Goal: Task Accomplishment & Management: Manage account settings

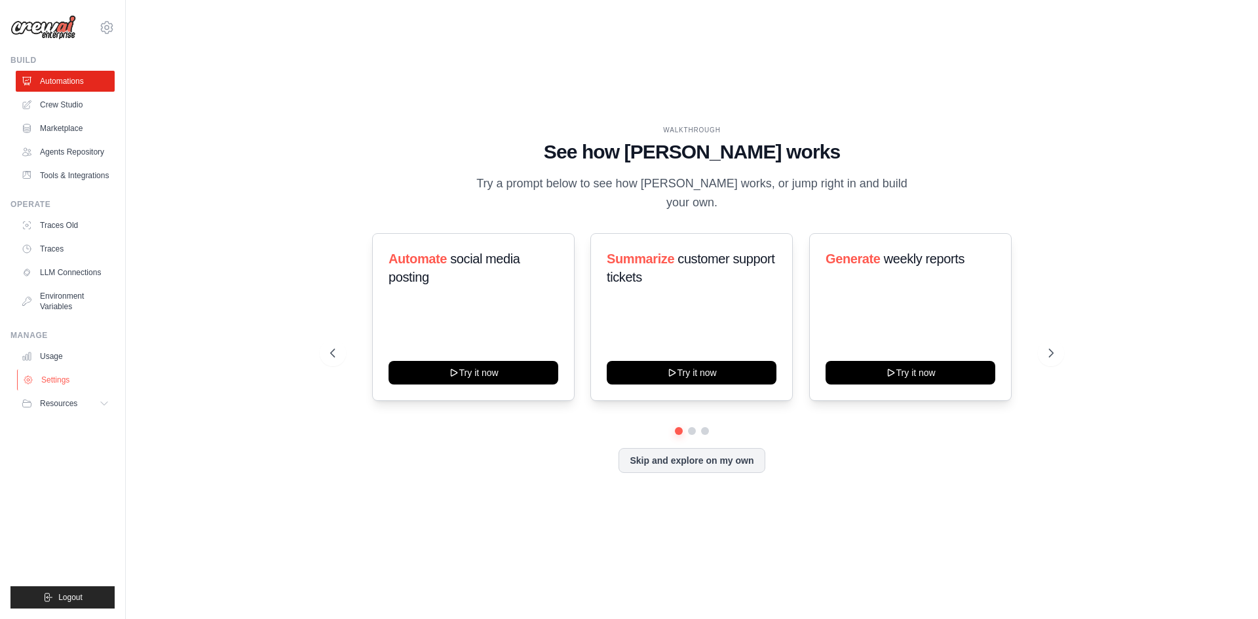
click at [60, 383] on link "Settings" at bounding box center [66, 379] width 99 height 21
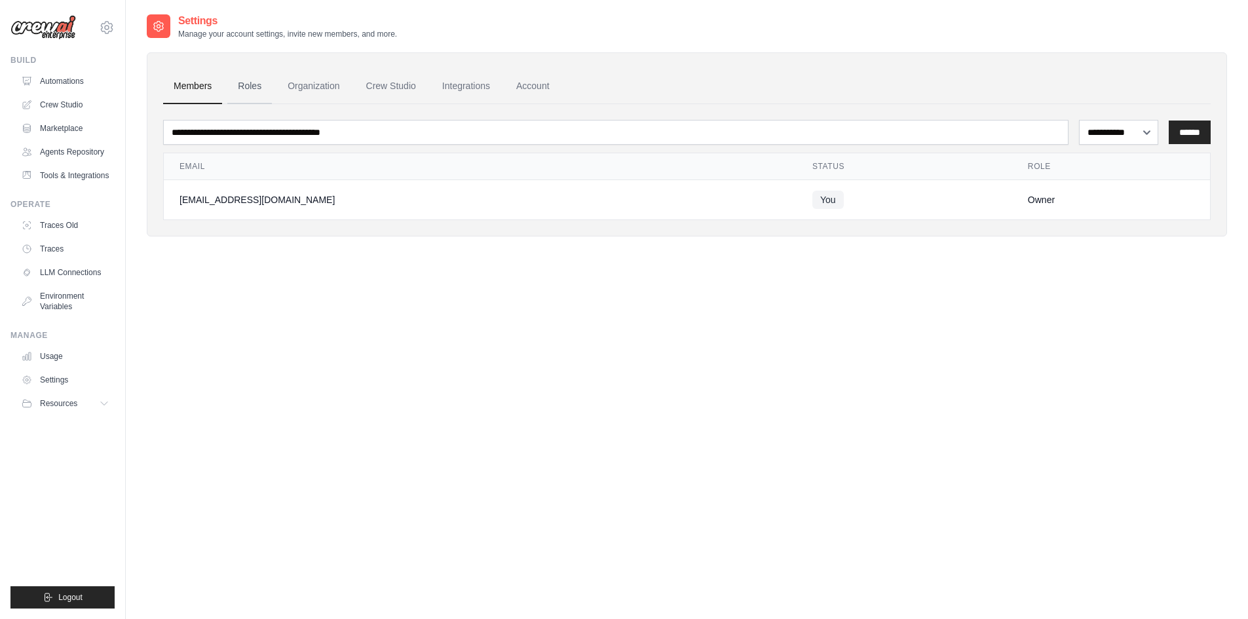
click at [250, 88] on link "Roles" at bounding box center [249, 86] width 45 height 35
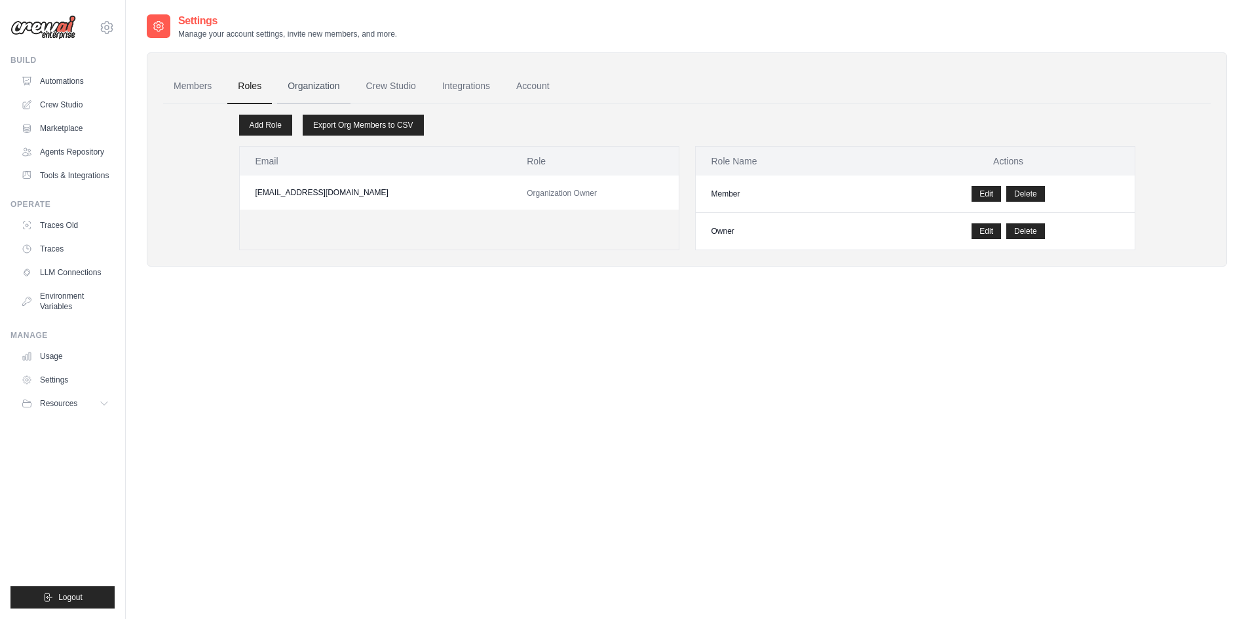
click at [310, 84] on link "Organization" at bounding box center [313, 86] width 73 height 35
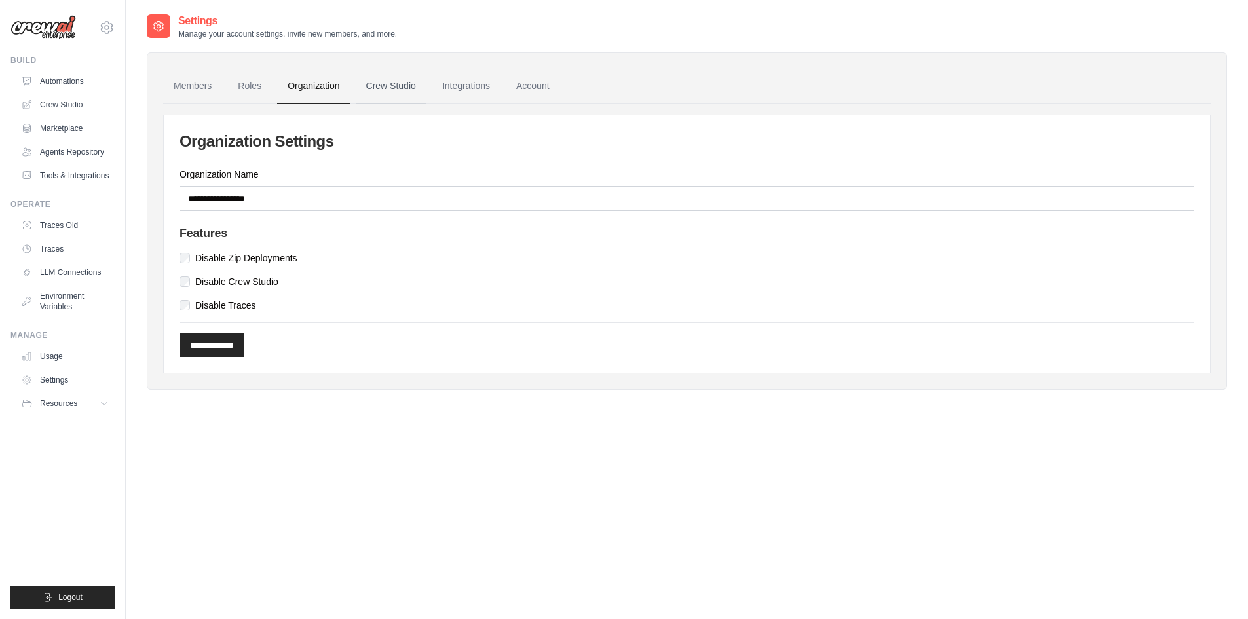
click at [390, 87] on link "Crew Studio" at bounding box center [391, 86] width 71 height 35
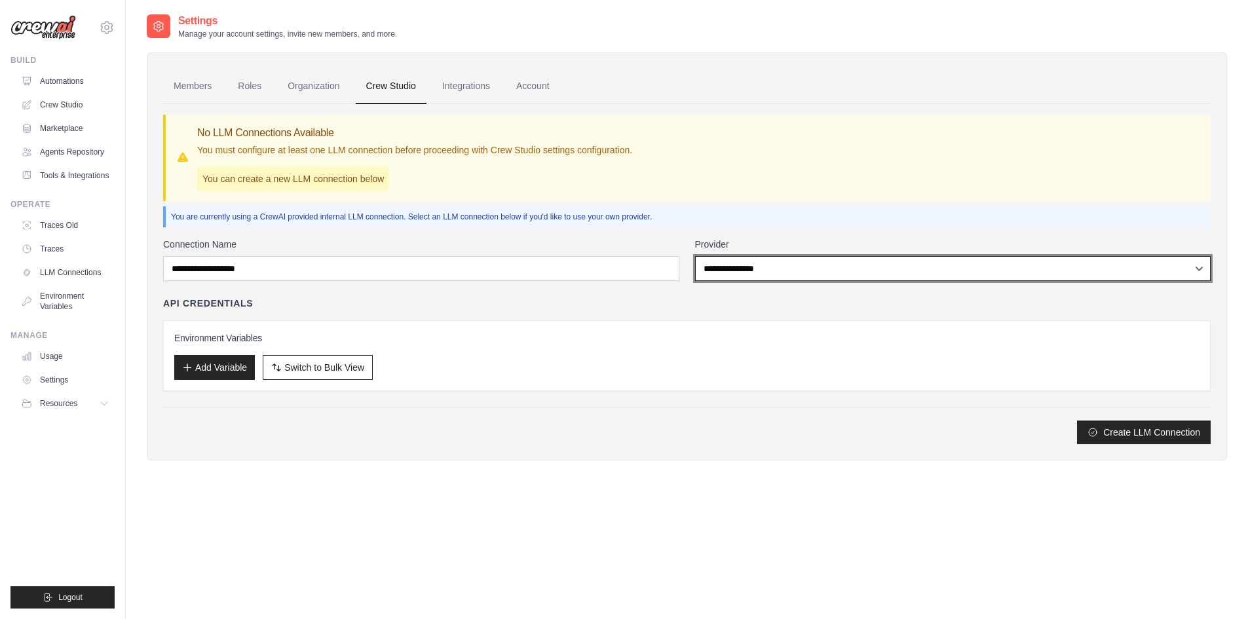
click at [851, 265] on select "**********" at bounding box center [953, 268] width 516 height 25
select select "******"
click at [695, 256] on select "**********" at bounding box center [953, 268] width 516 height 25
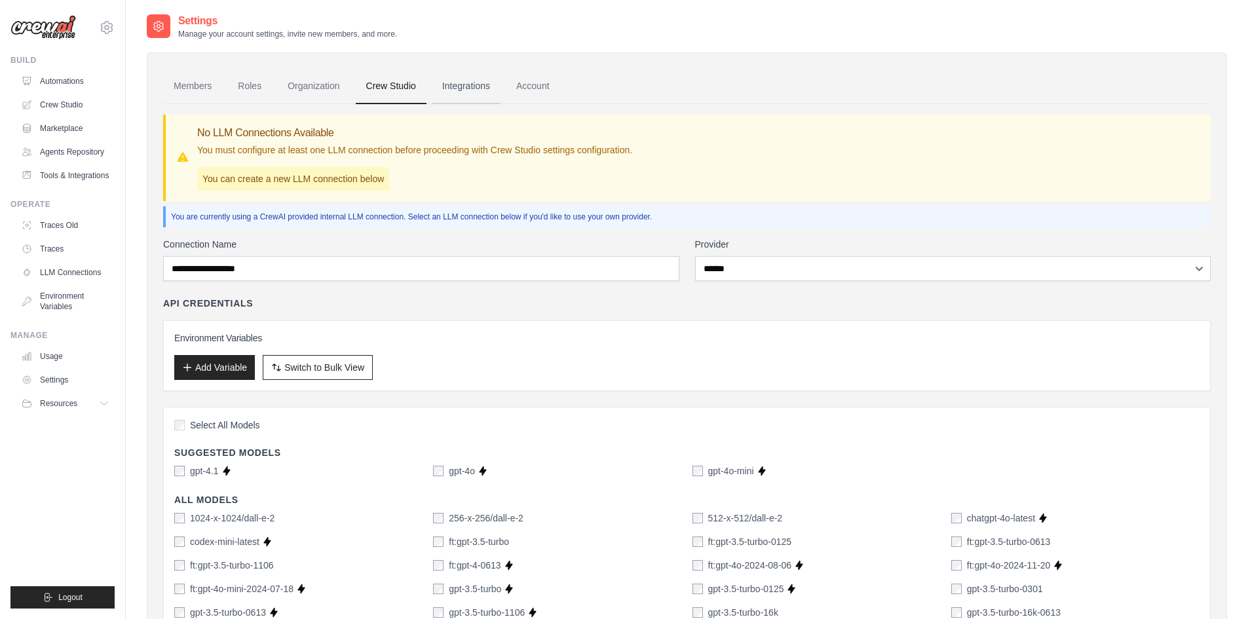
click at [470, 88] on link "Integrations" at bounding box center [466, 86] width 69 height 35
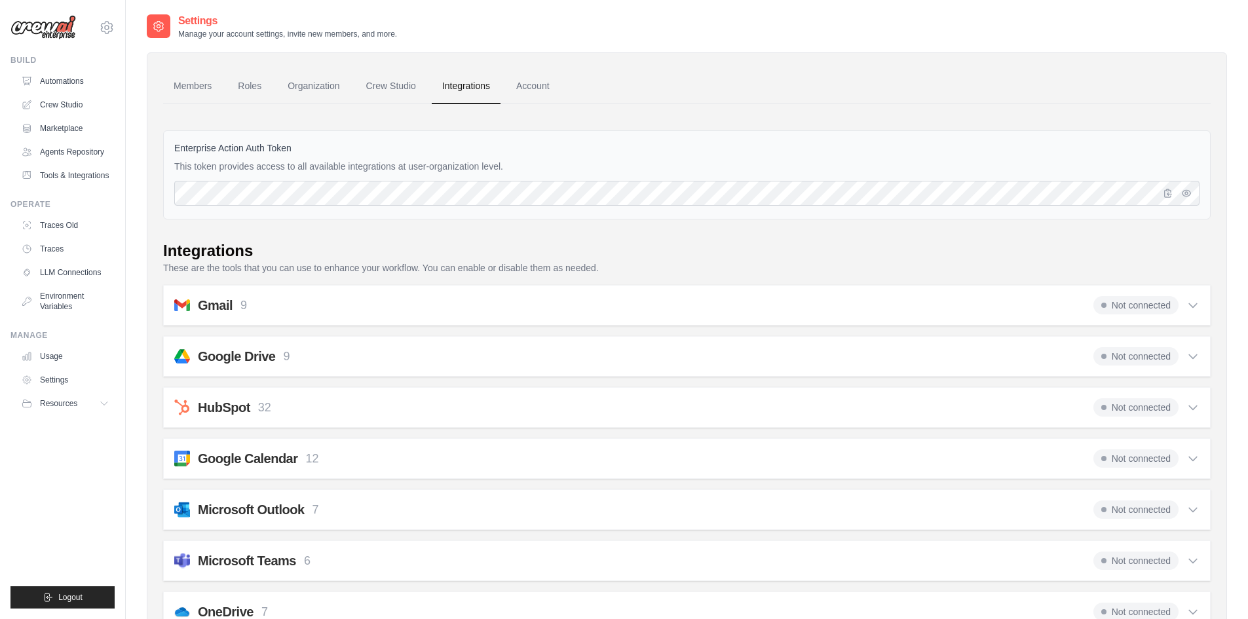
click at [1191, 306] on icon at bounding box center [1193, 306] width 8 height 4
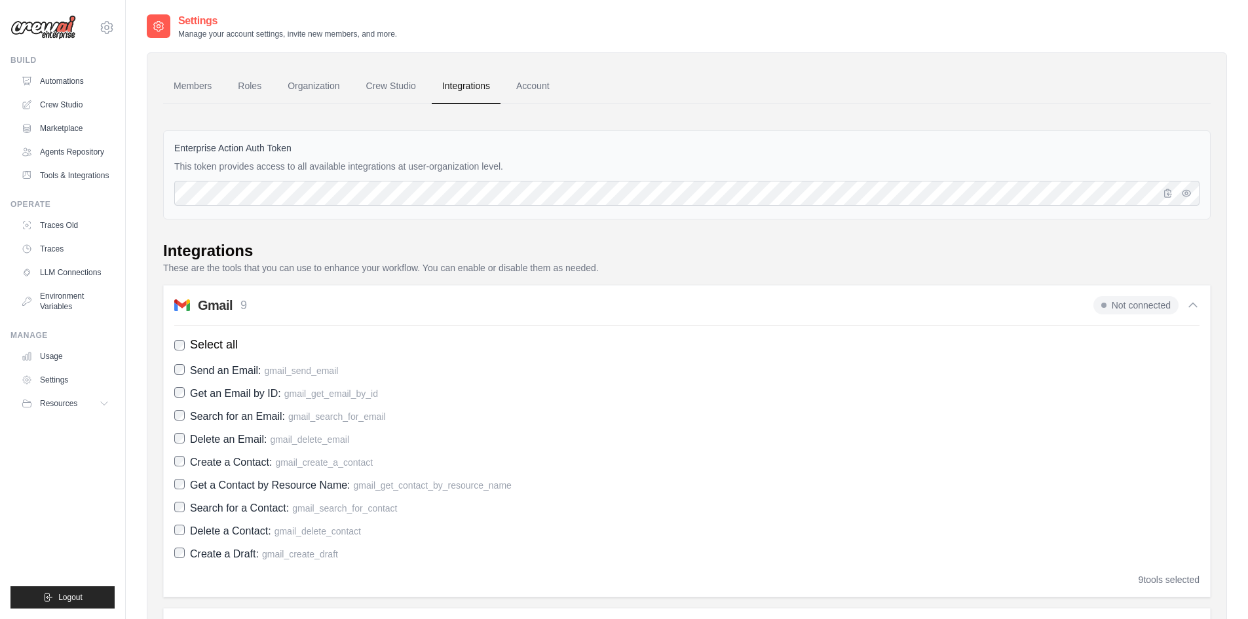
click at [1191, 306] on icon at bounding box center [1192, 305] width 13 height 13
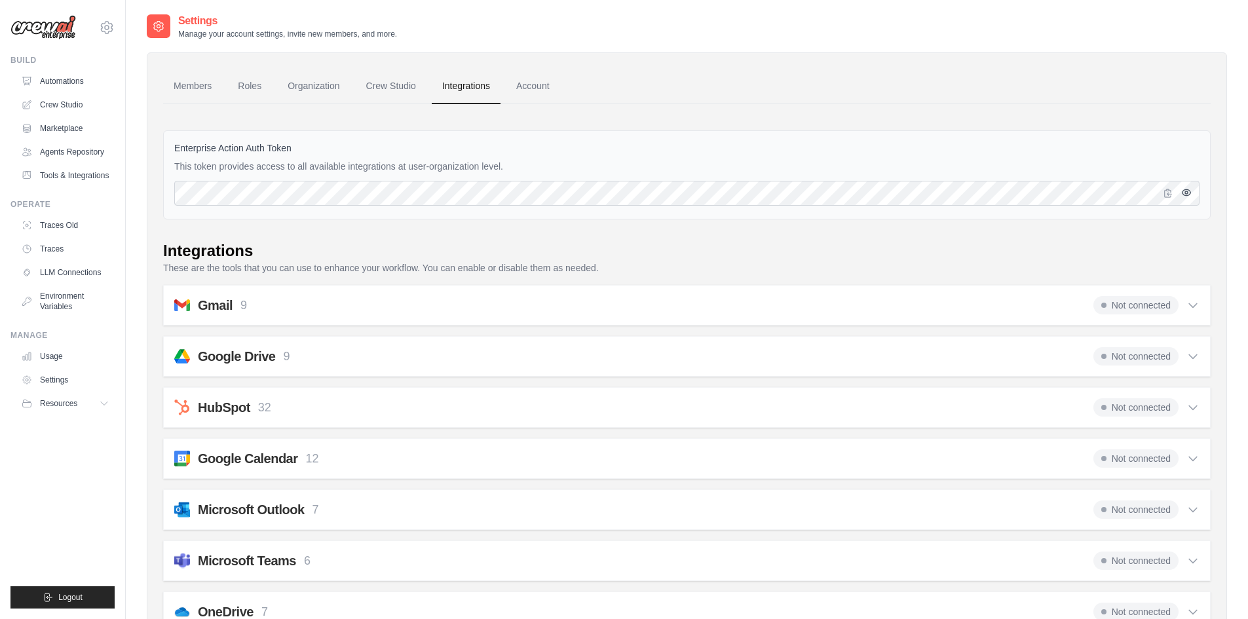
click at [1182, 196] on icon "button" at bounding box center [1186, 192] width 10 height 10
click at [1192, 307] on icon at bounding box center [1193, 306] width 8 height 4
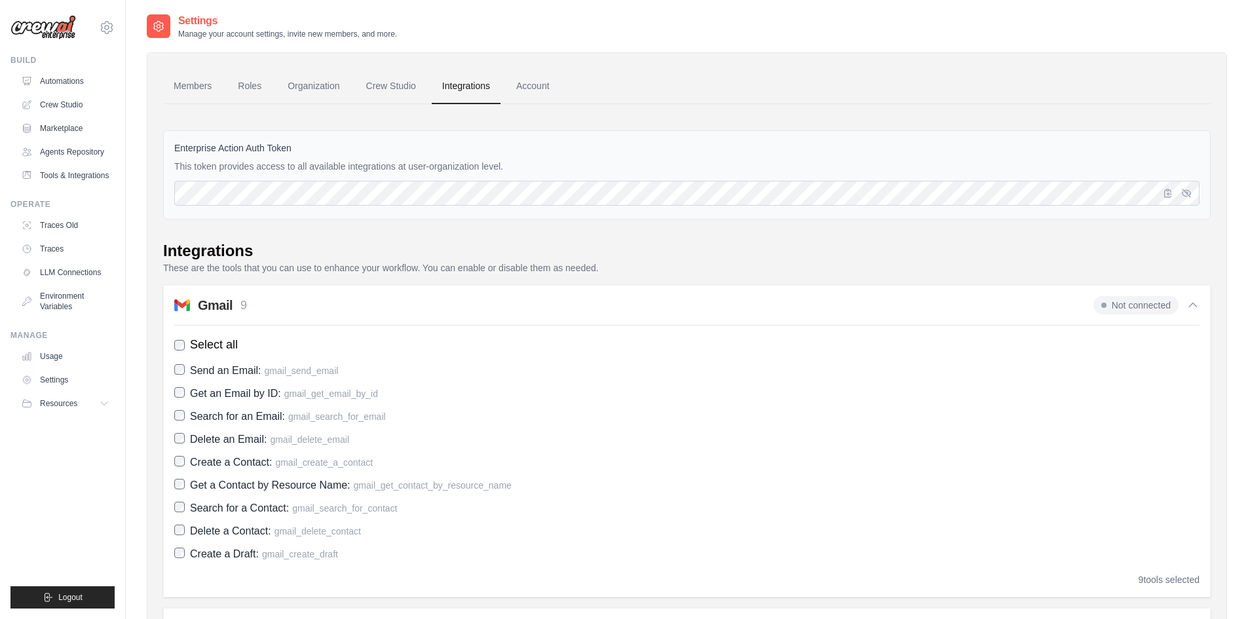
click at [1192, 307] on icon at bounding box center [1192, 305] width 13 height 13
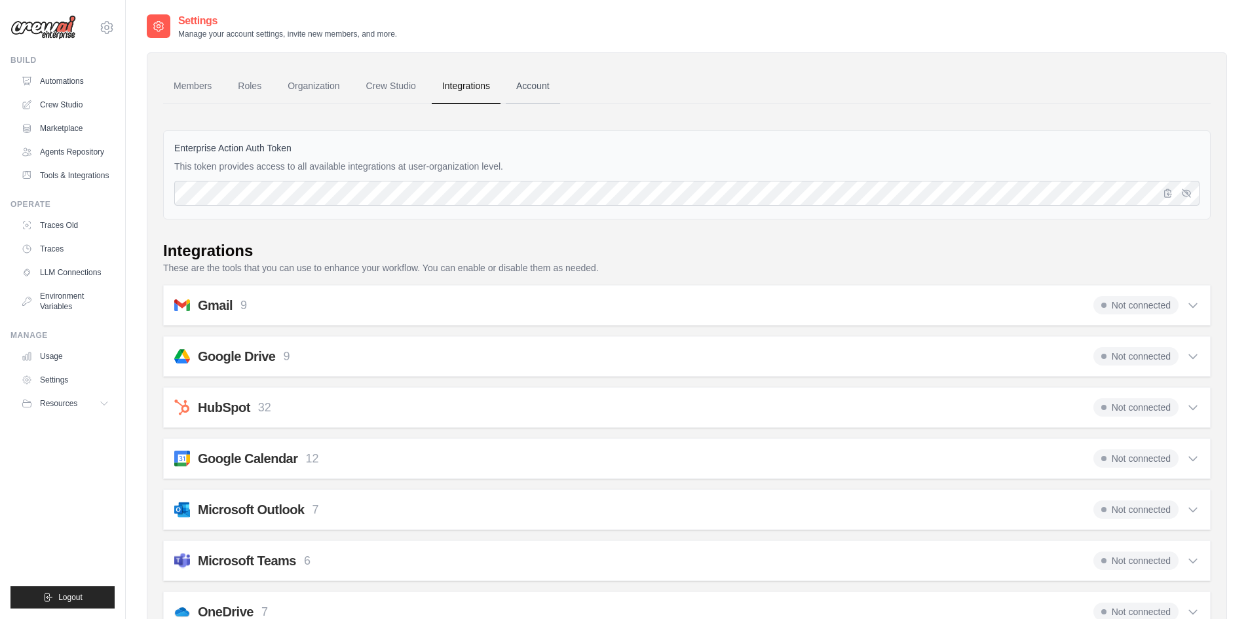
click at [529, 88] on link "Account" at bounding box center [533, 86] width 54 height 35
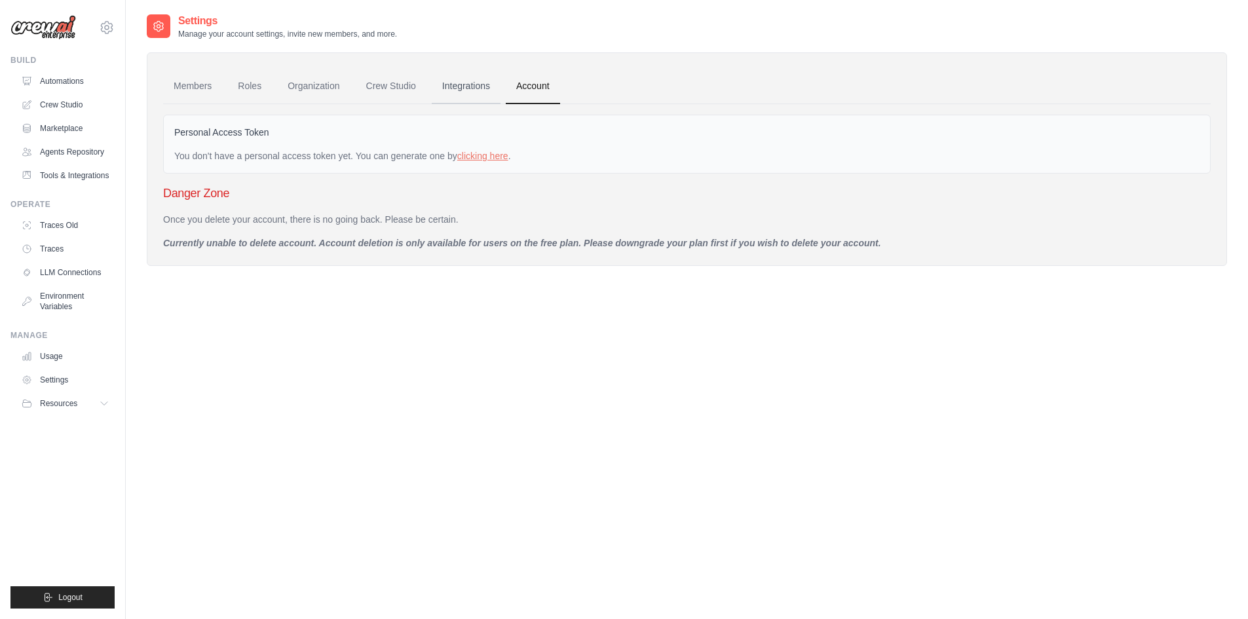
click at [472, 86] on link "Integrations" at bounding box center [466, 86] width 69 height 35
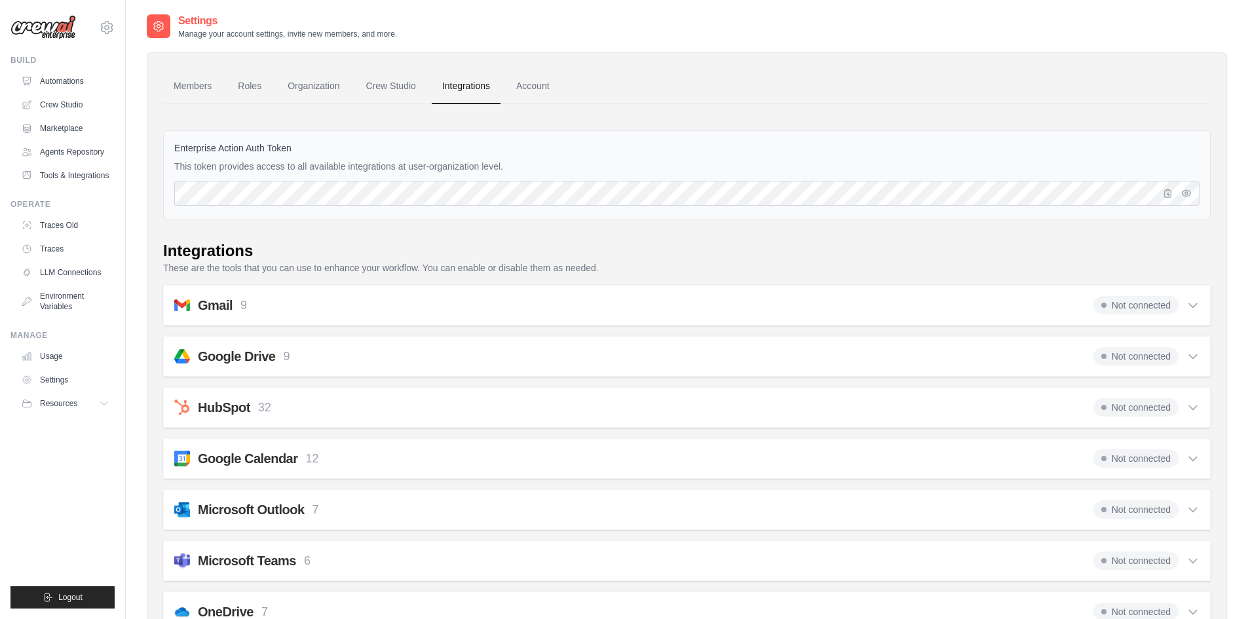
click at [1137, 309] on span "Not connected" at bounding box center [1135, 305] width 85 height 18
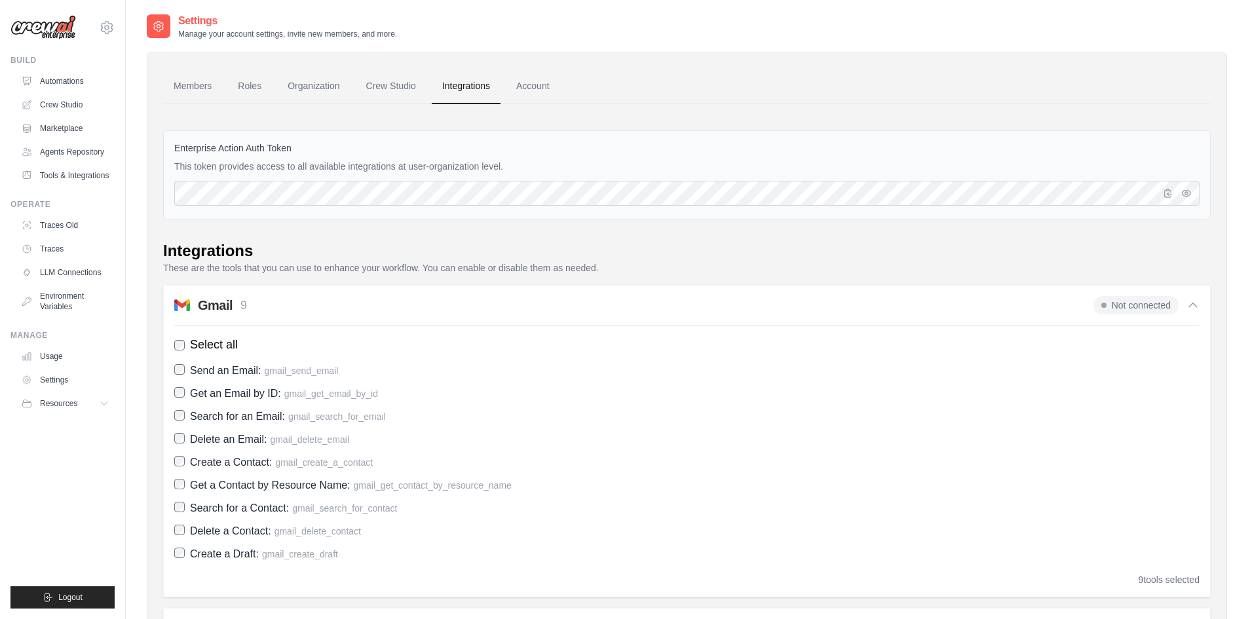
click at [1188, 305] on icon at bounding box center [1192, 305] width 13 height 13
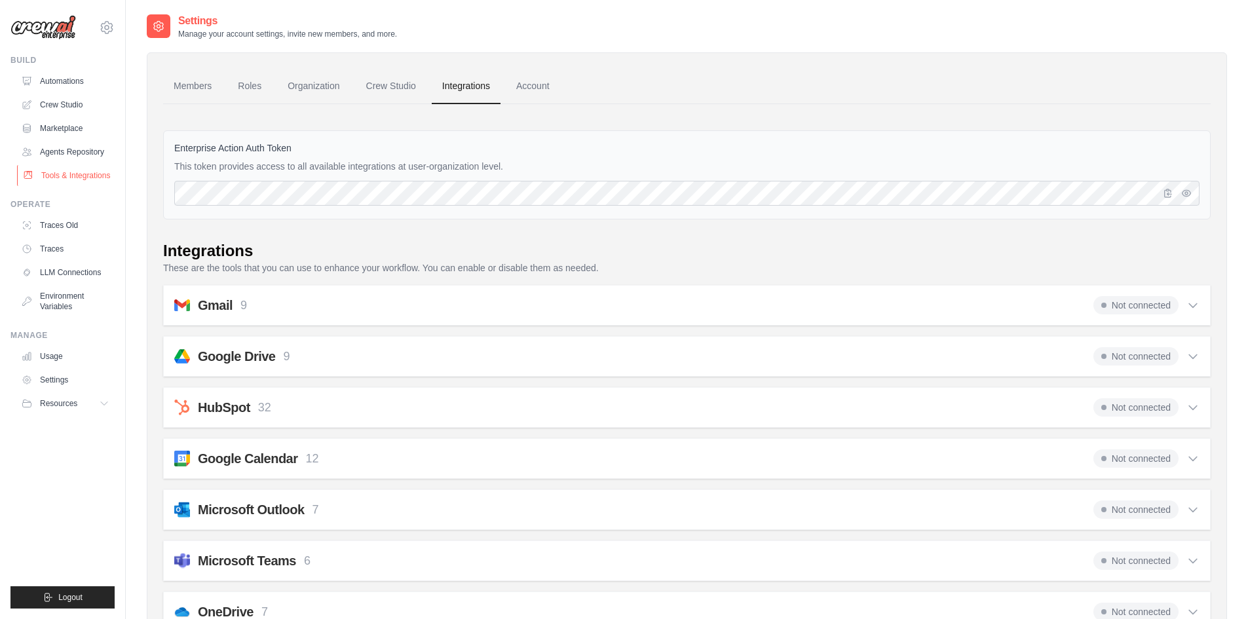
click at [73, 180] on link "Tools & Integrations" at bounding box center [66, 175] width 99 height 21
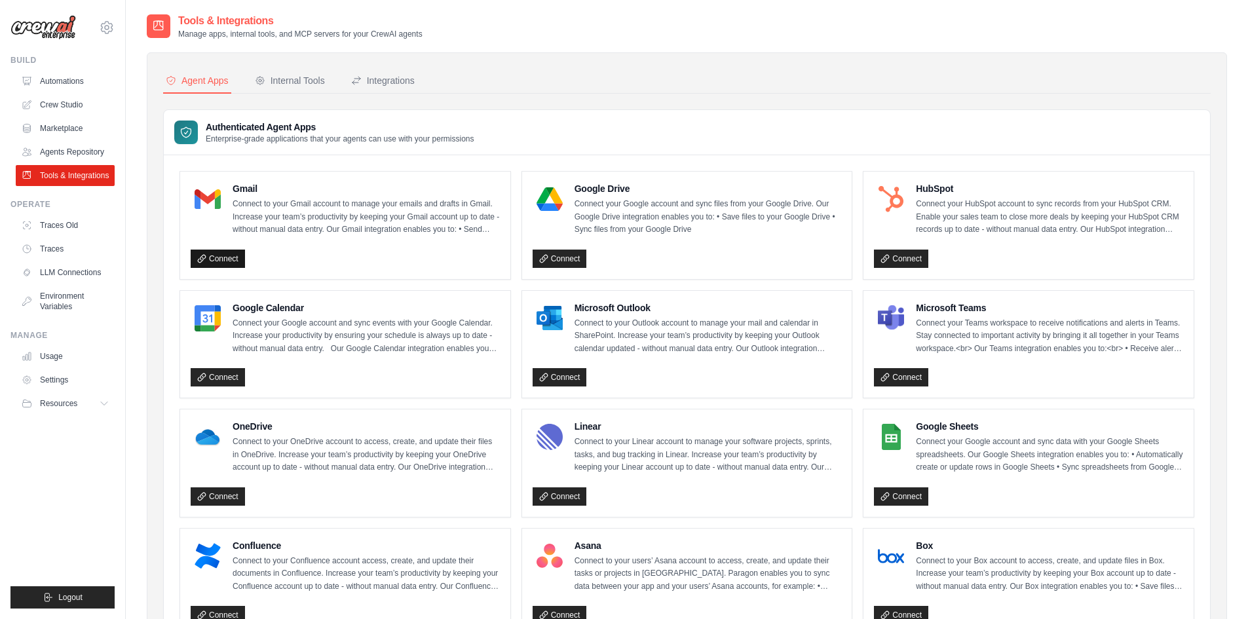
click at [221, 258] on link "Connect" at bounding box center [218, 259] width 54 height 18
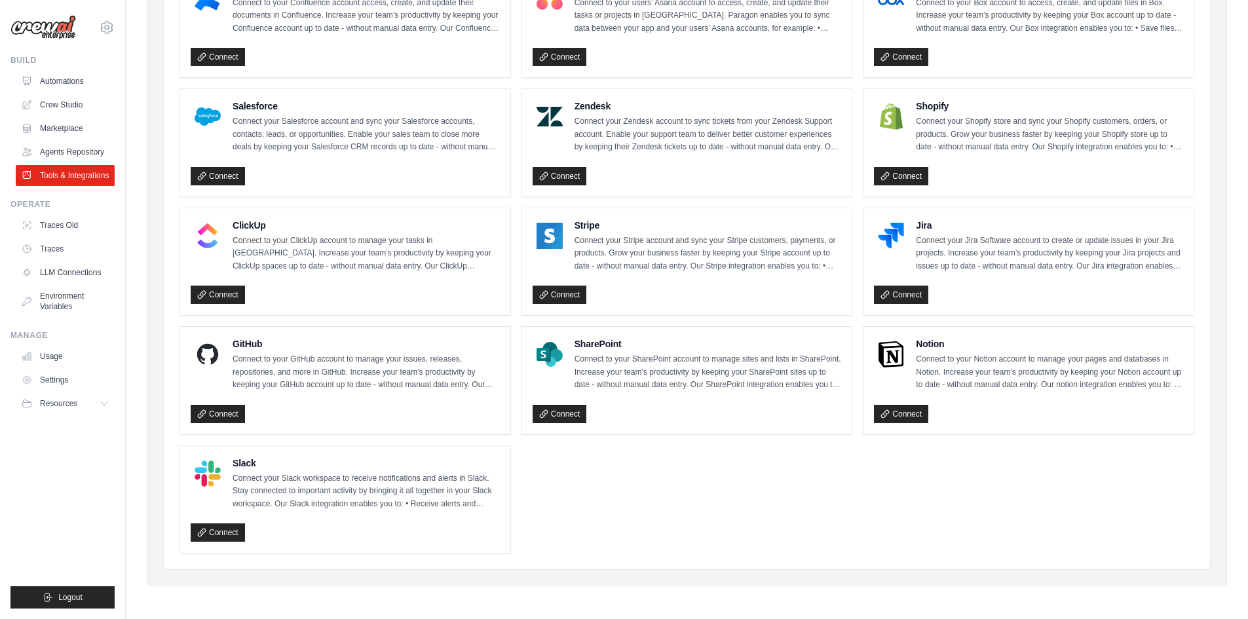
scroll to position [559, 0]
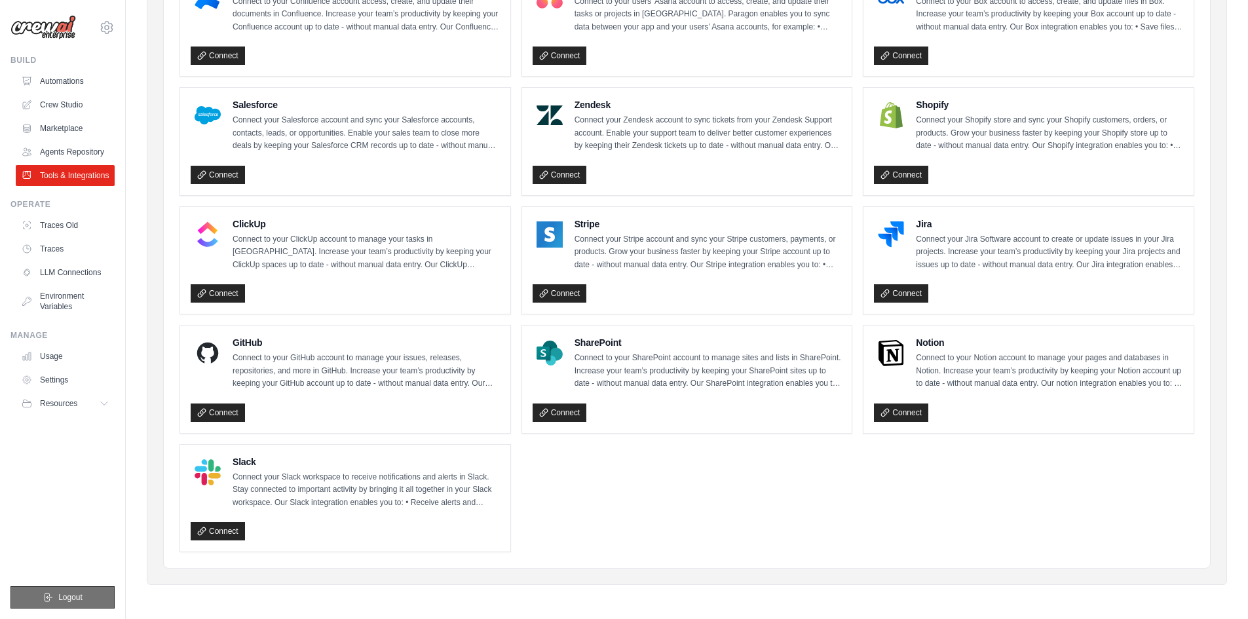
click at [58, 586] on button "Logout" at bounding box center [62, 597] width 104 height 22
click at [76, 603] on button "Logout" at bounding box center [62, 597] width 104 height 22
